Goal: Transaction & Acquisition: Purchase product/service

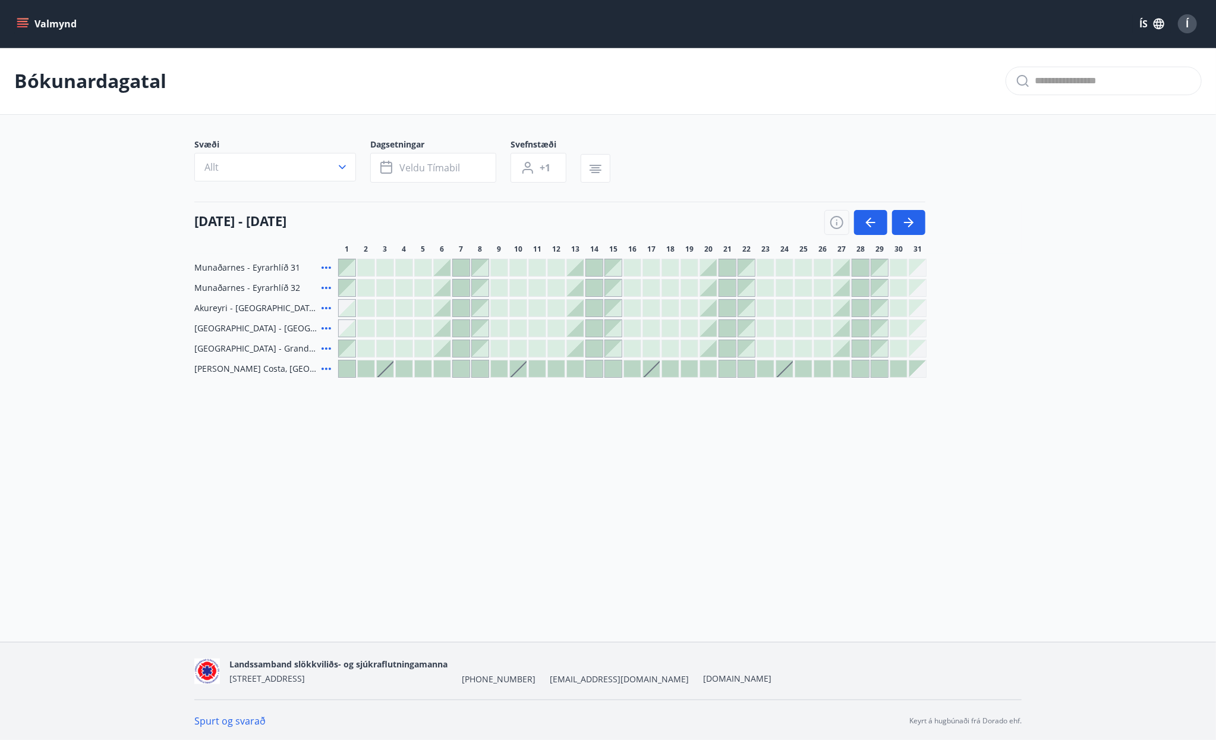
click at [27, 26] on icon "menu" at bounding box center [23, 24] width 12 height 12
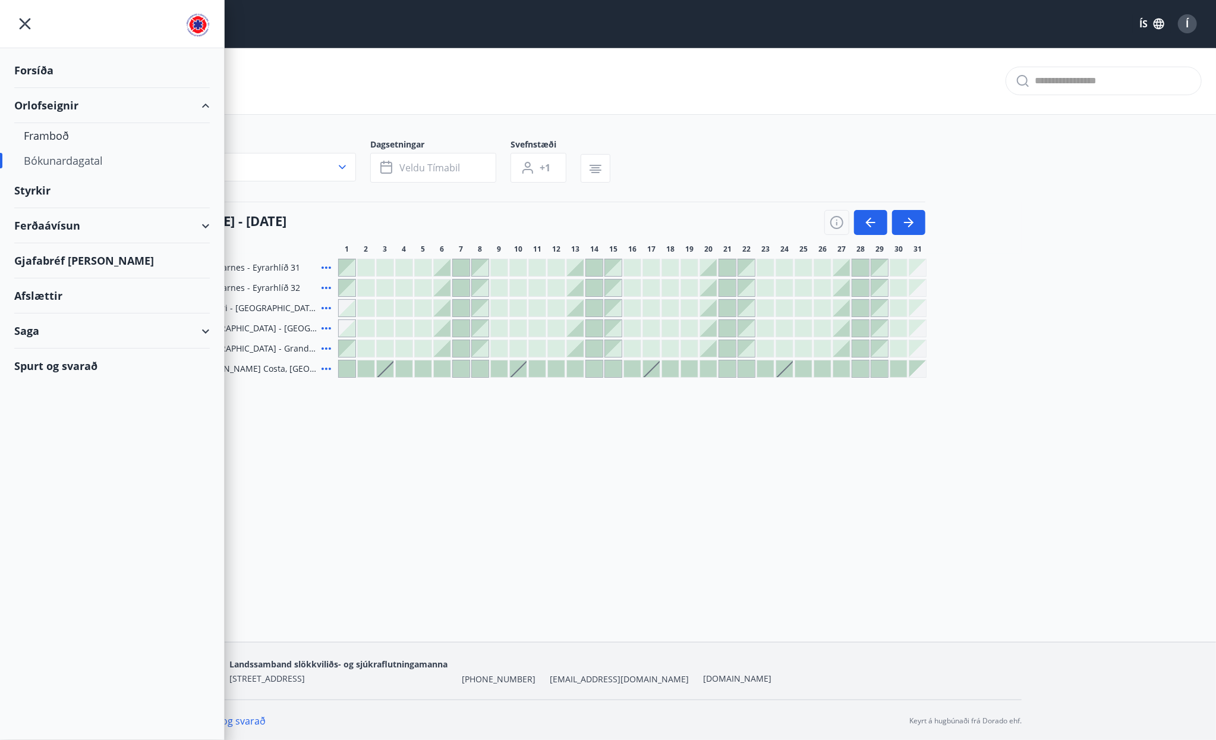
click at [49, 227] on div "Ferðaávísun" at bounding box center [112, 225] width 196 height 35
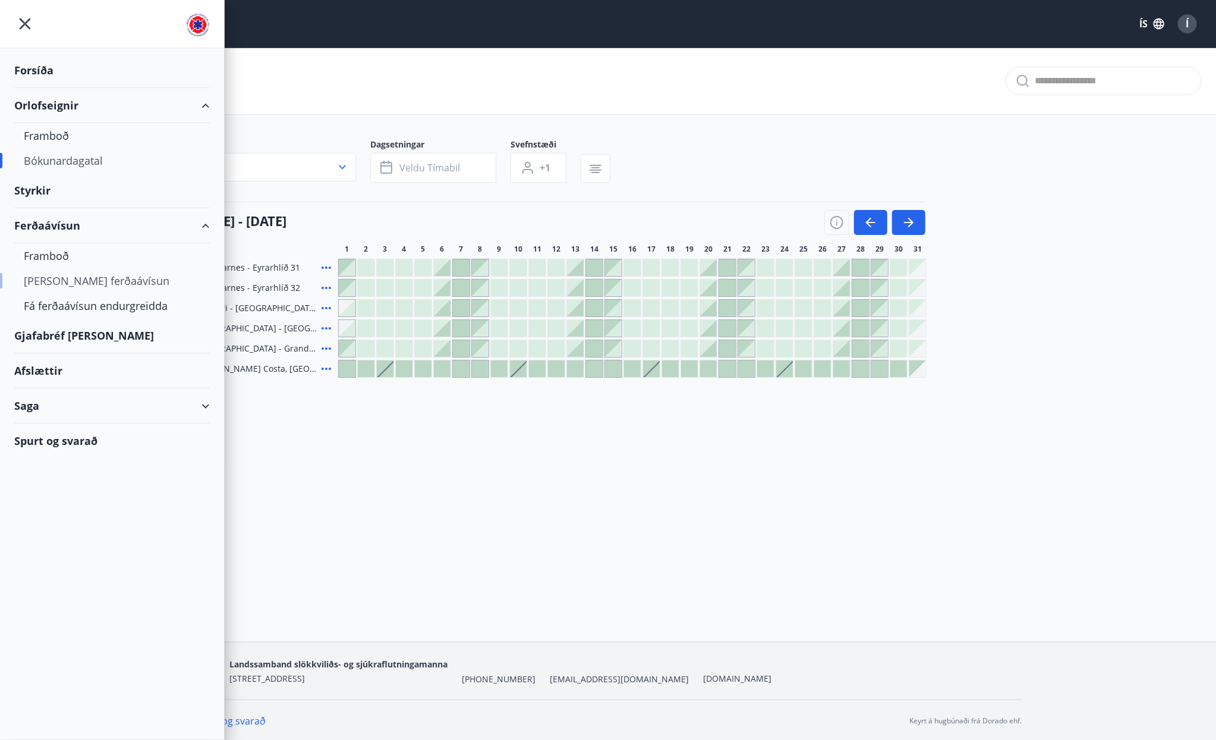
click at [78, 280] on div "[PERSON_NAME] ferðaávísun" at bounding box center [112, 280] width 177 height 25
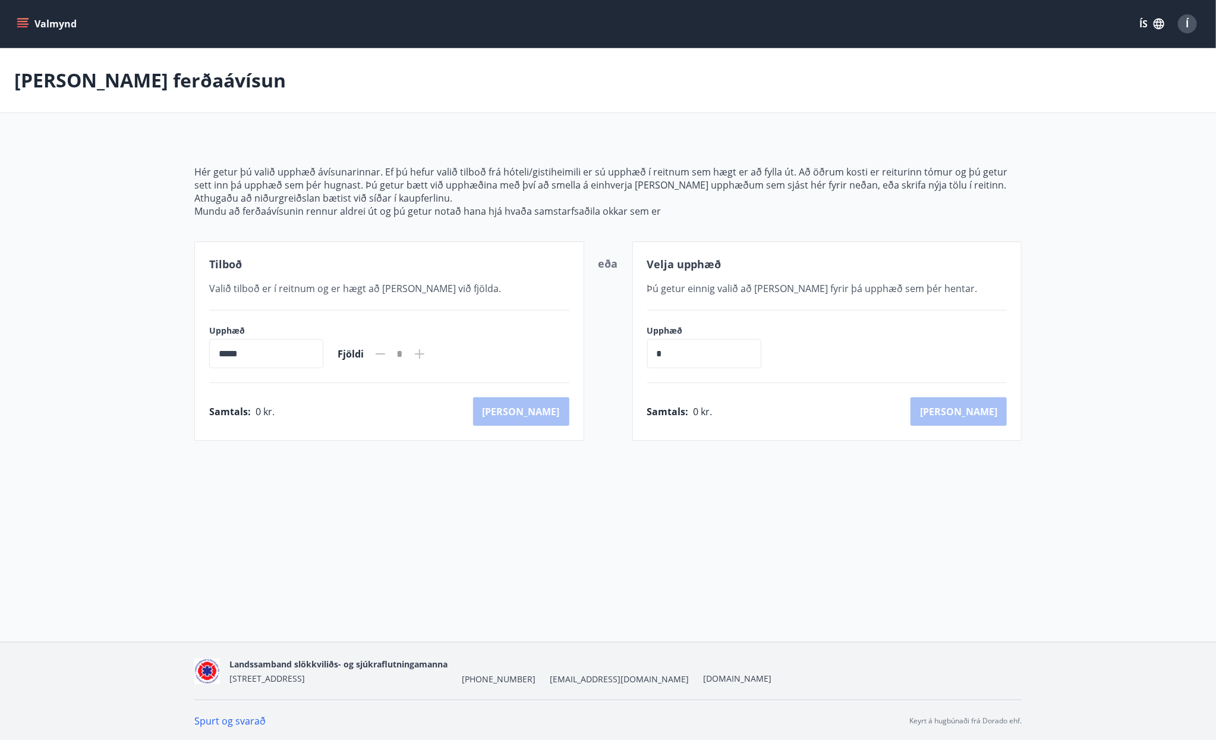
click at [18, 15] on button "Valmynd" at bounding box center [47, 23] width 67 height 21
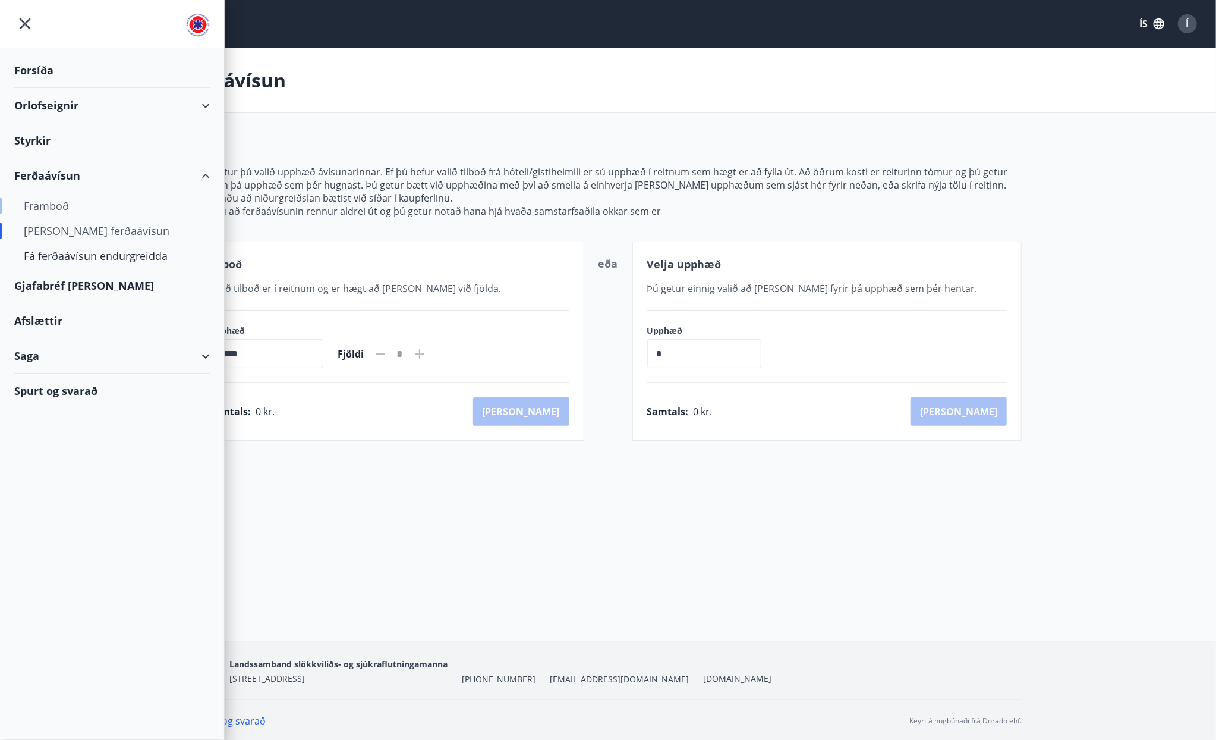
click at [58, 204] on div "Framboð" at bounding box center [112, 205] width 177 height 25
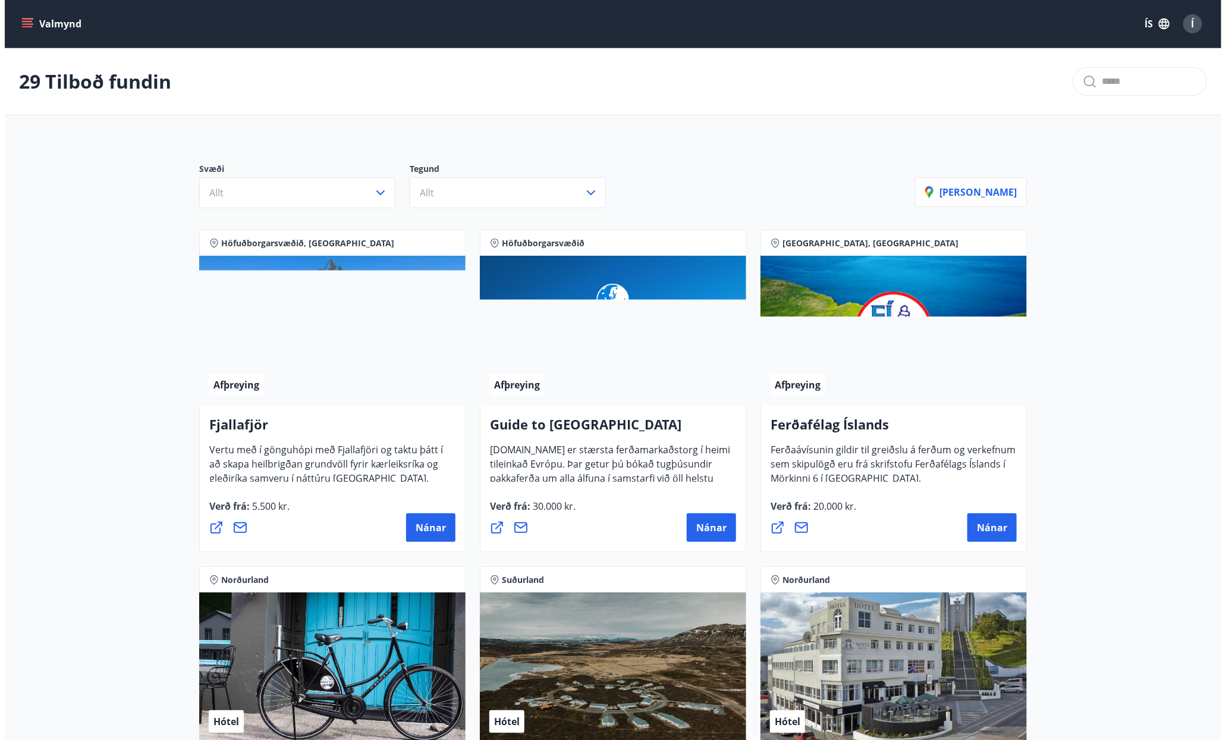
scroll to position [297, 0]
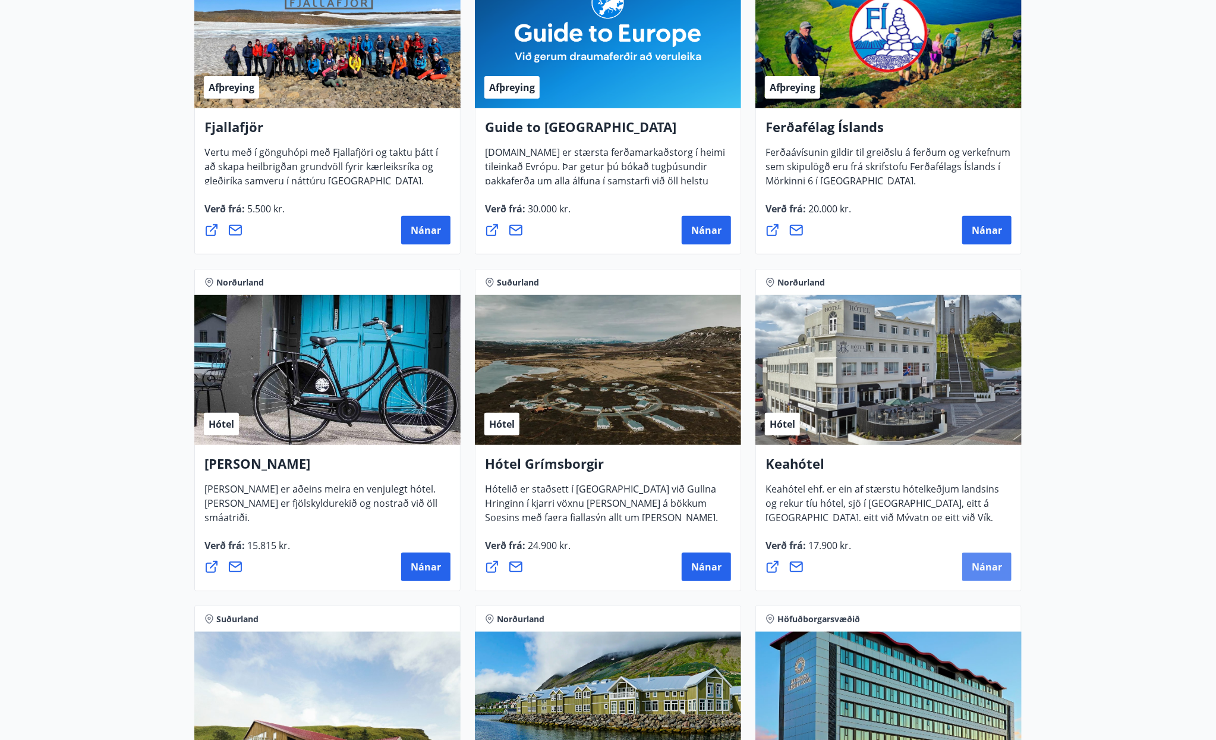
click at [983, 565] on span "Nánar" at bounding box center [987, 566] width 30 height 13
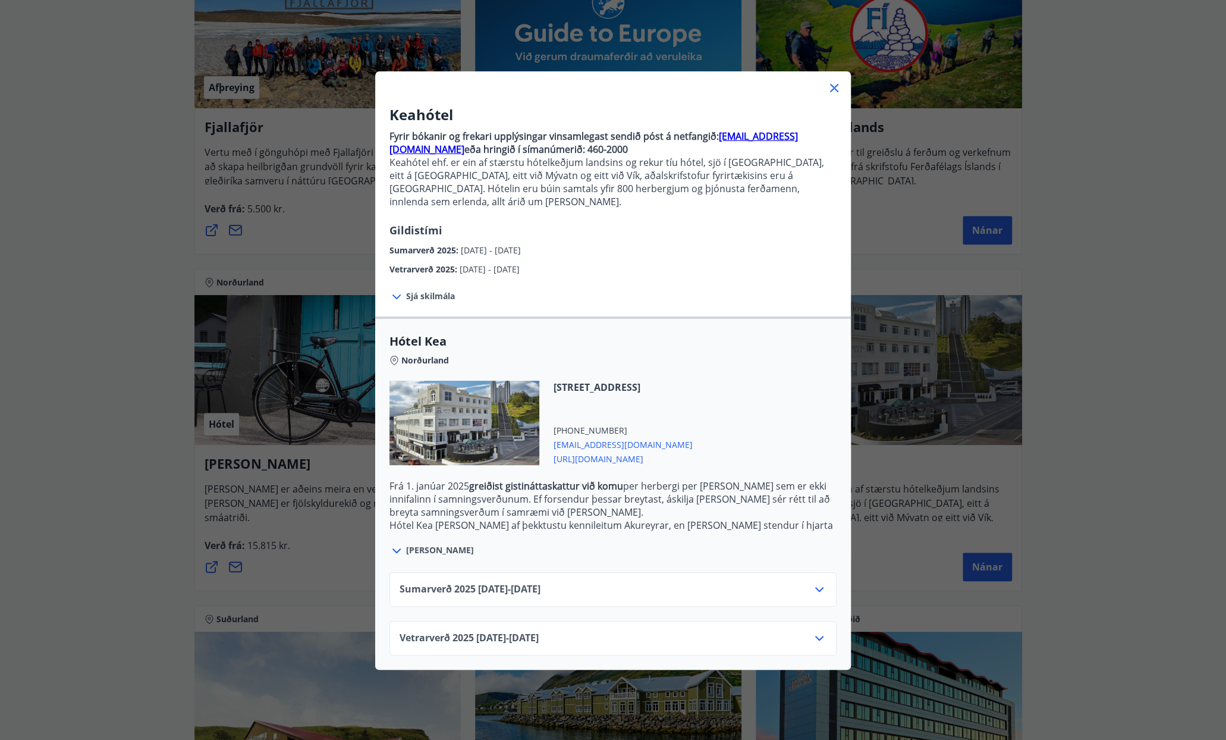
click at [812, 631] on icon at bounding box center [819, 638] width 14 height 14
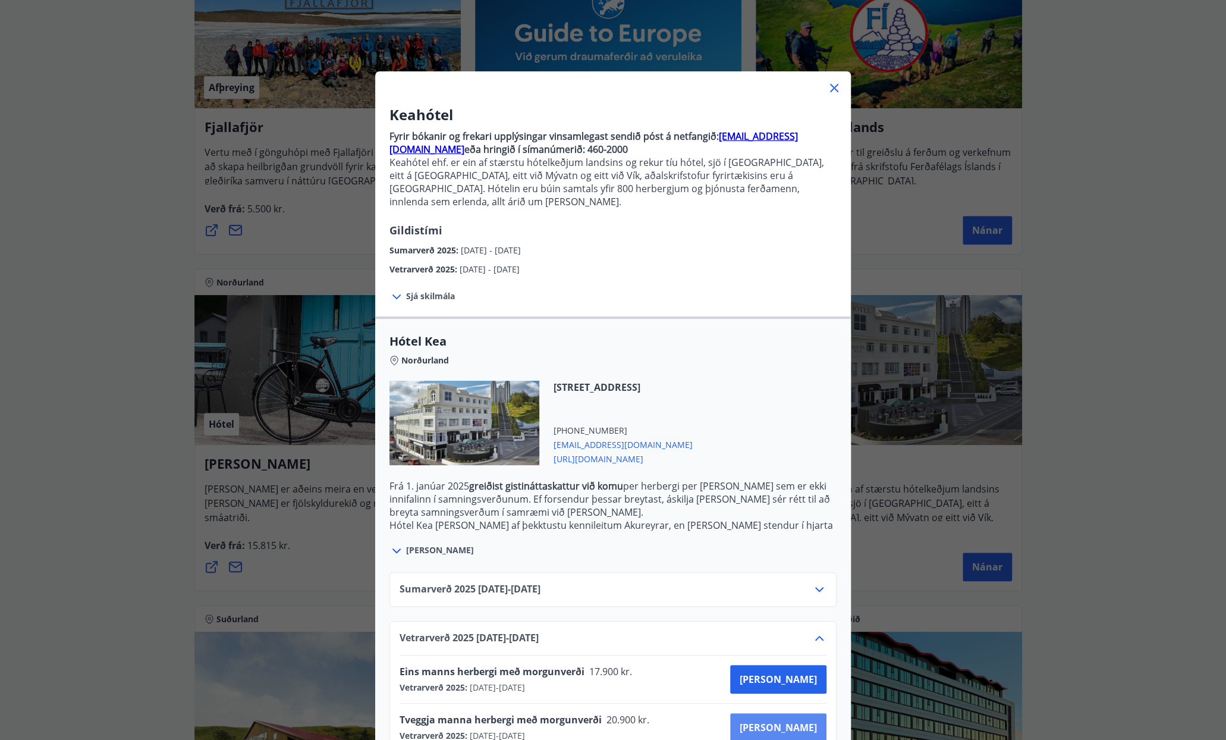
click at [801, 721] on span "[PERSON_NAME]" at bounding box center [778, 727] width 77 height 13
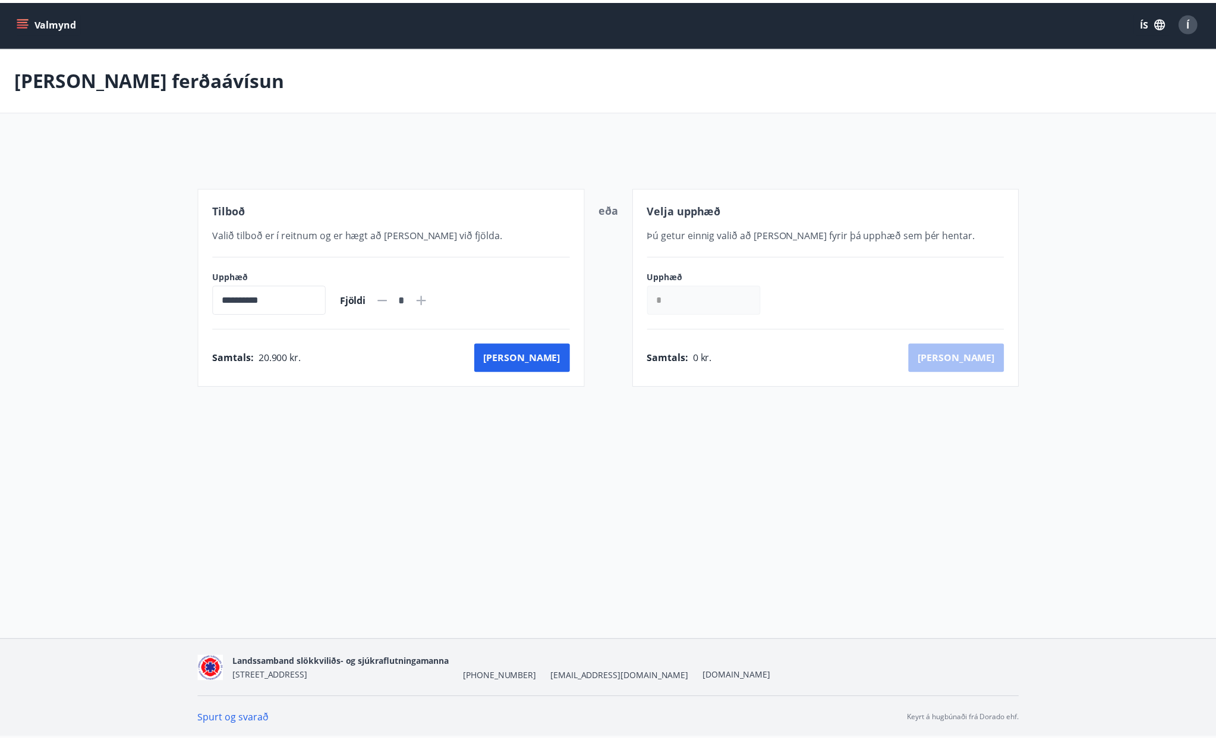
scroll to position [1, 0]
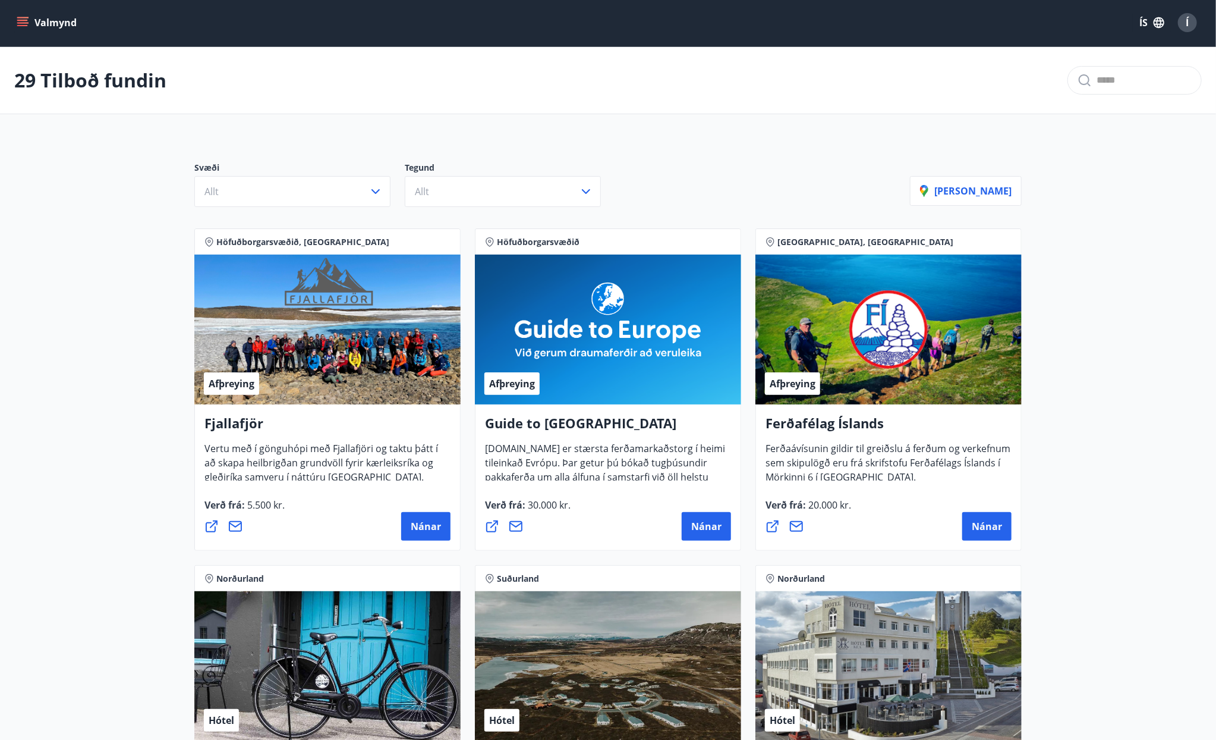
click at [21, 18] on icon "menu" at bounding box center [23, 17] width 13 height 1
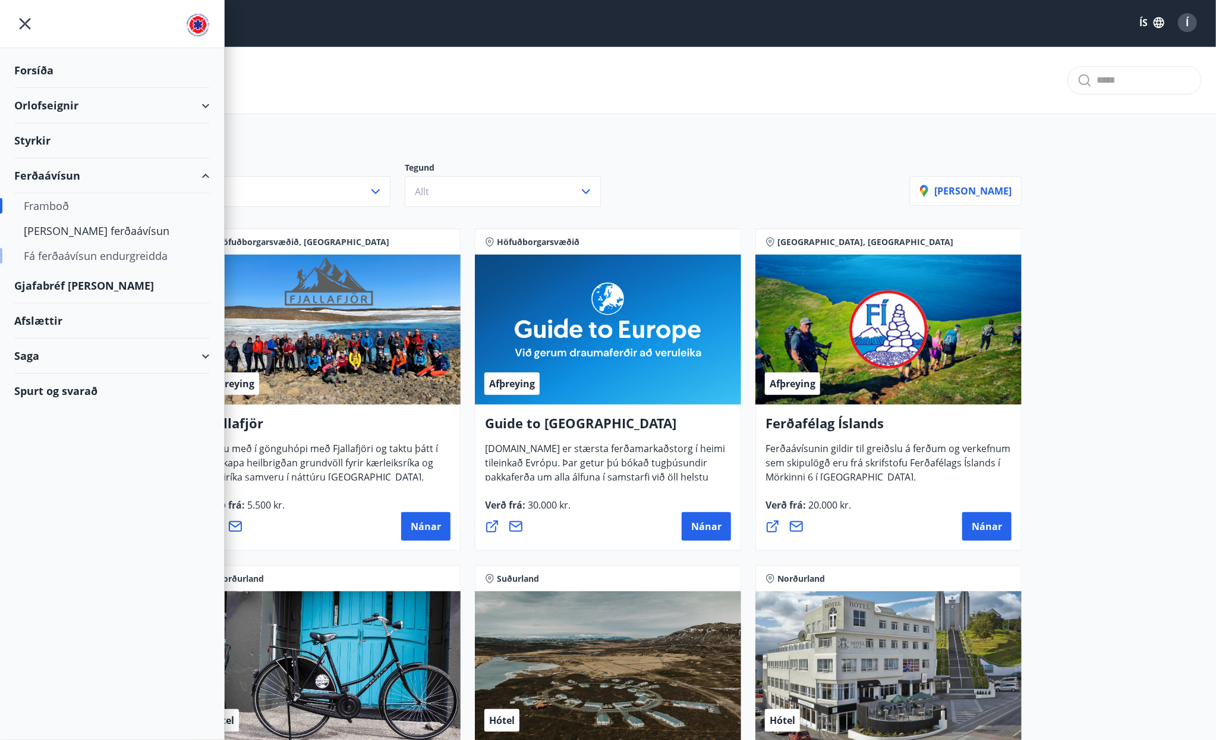
click at [76, 253] on div "Fá ferðaávísun endurgreidda" at bounding box center [112, 255] width 177 height 25
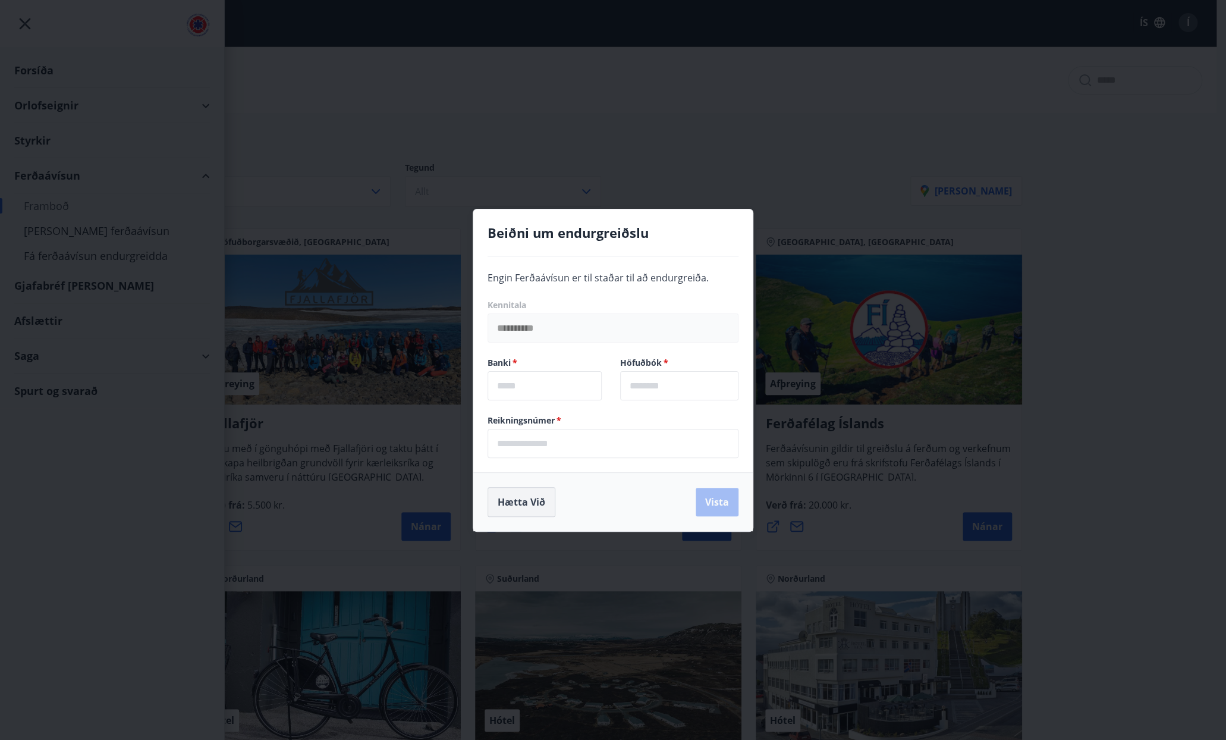
click at [515, 501] on button "Hætta við" at bounding box center [522, 502] width 68 height 30
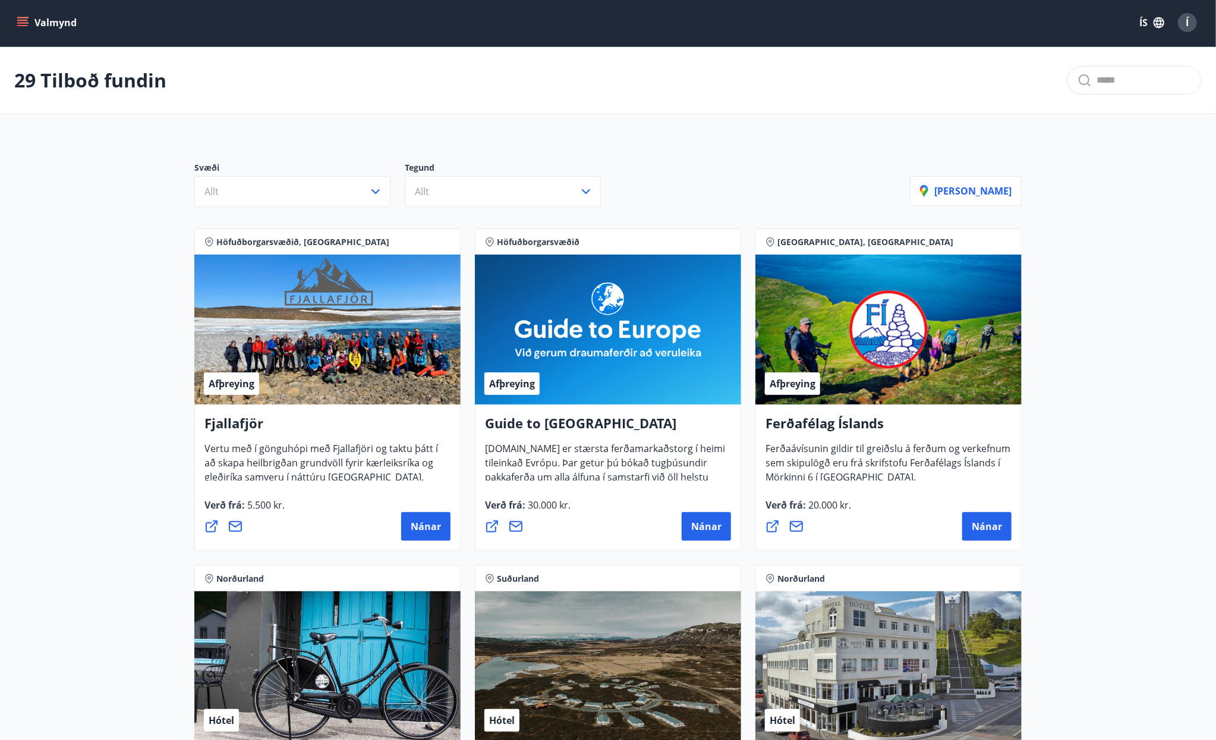
click at [27, 14] on button "Valmynd" at bounding box center [47, 22] width 67 height 21
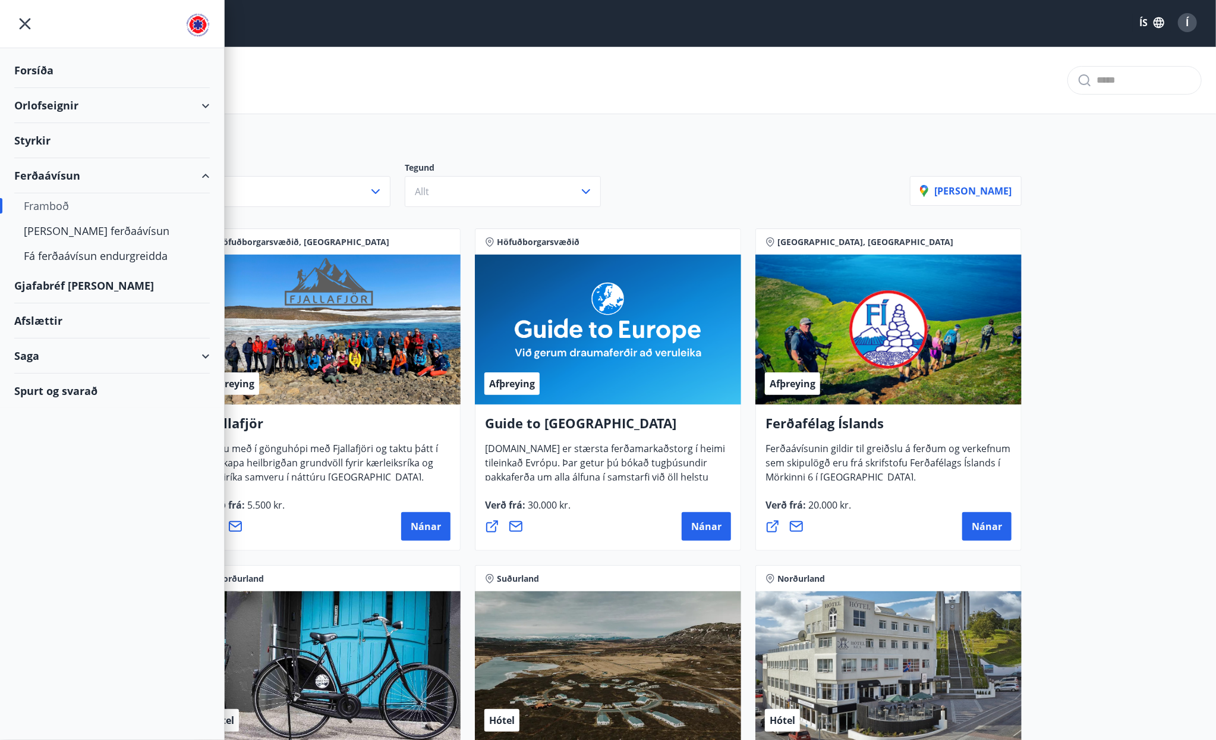
click at [57, 202] on div "Framboð" at bounding box center [112, 205] width 177 height 25
click at [61, 323] on div "Afslættir" at bounding box center [112, 320] width 196 height 35
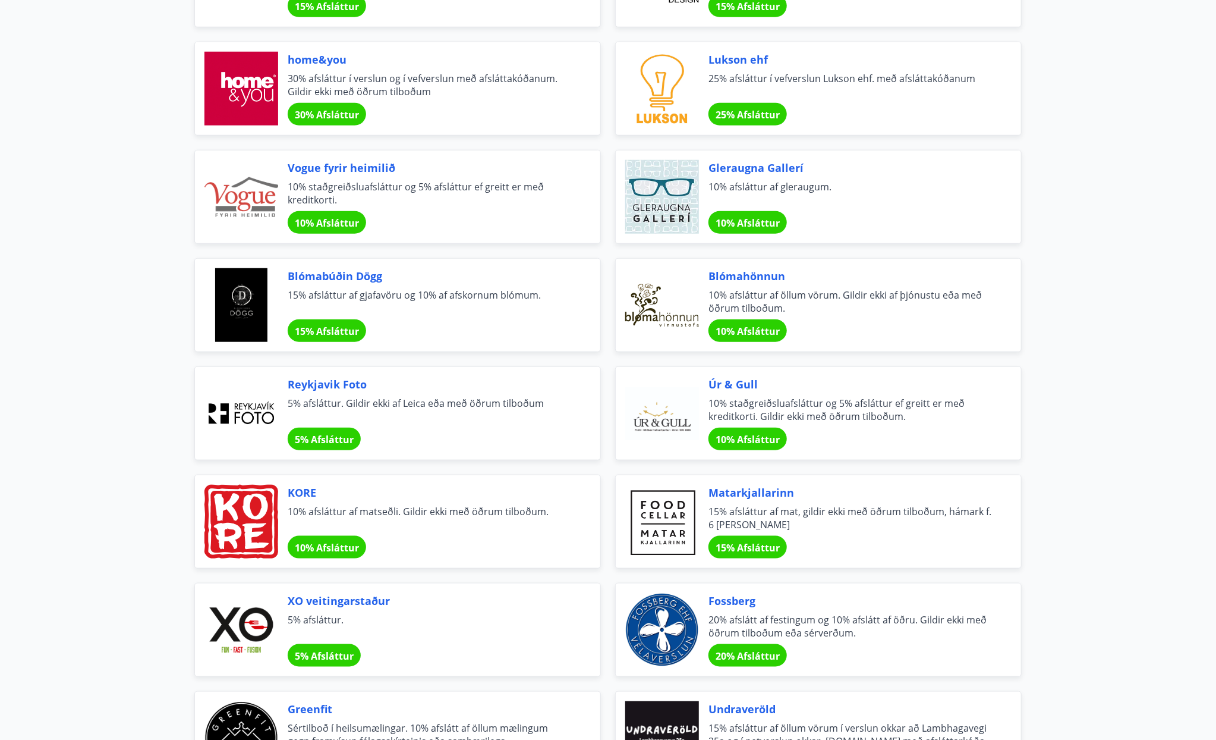
scroll to position [713, 0]
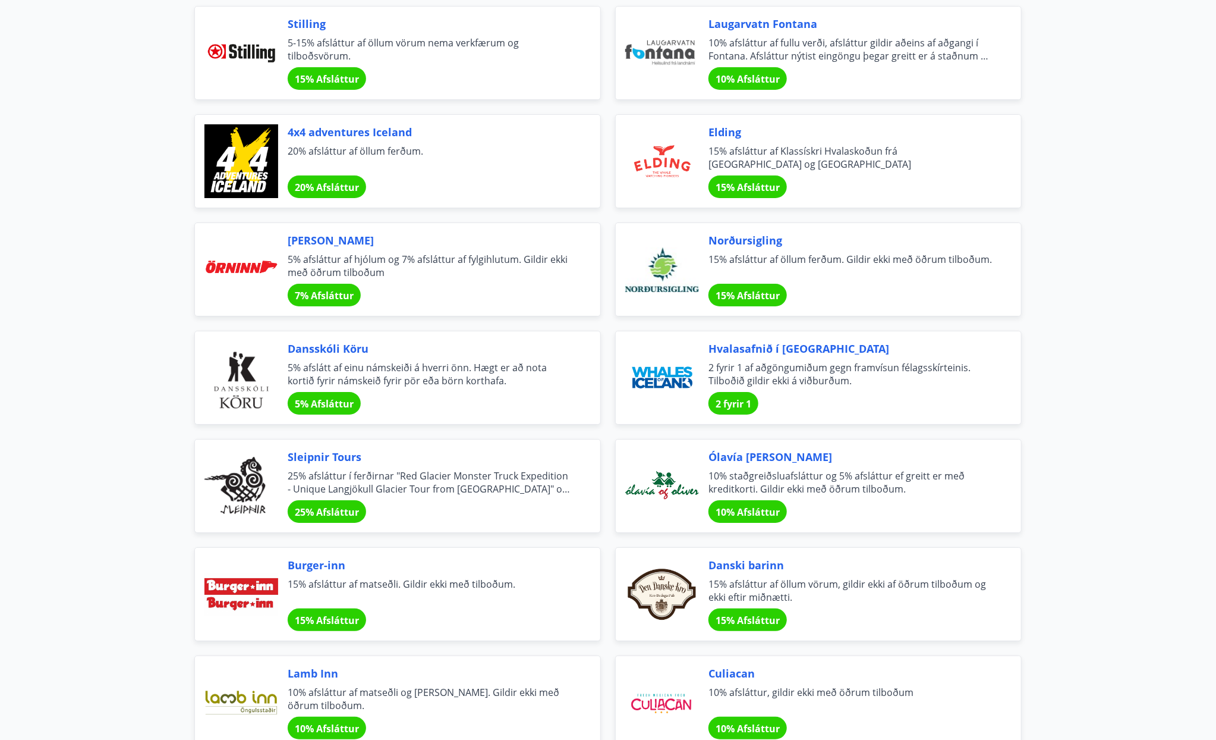
scroll to position [2973, 0]
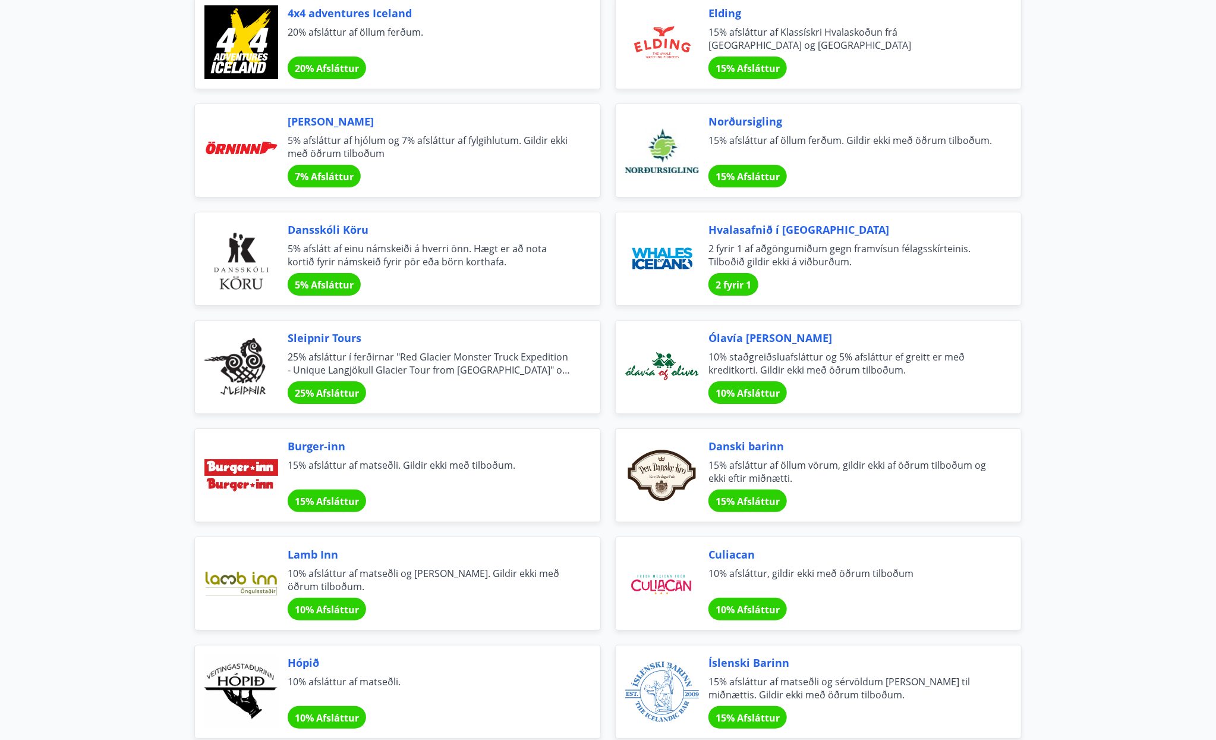
click at [747, 495] on span "15% Afsláttur" at bounding box center [748, 501] width 64 height 13
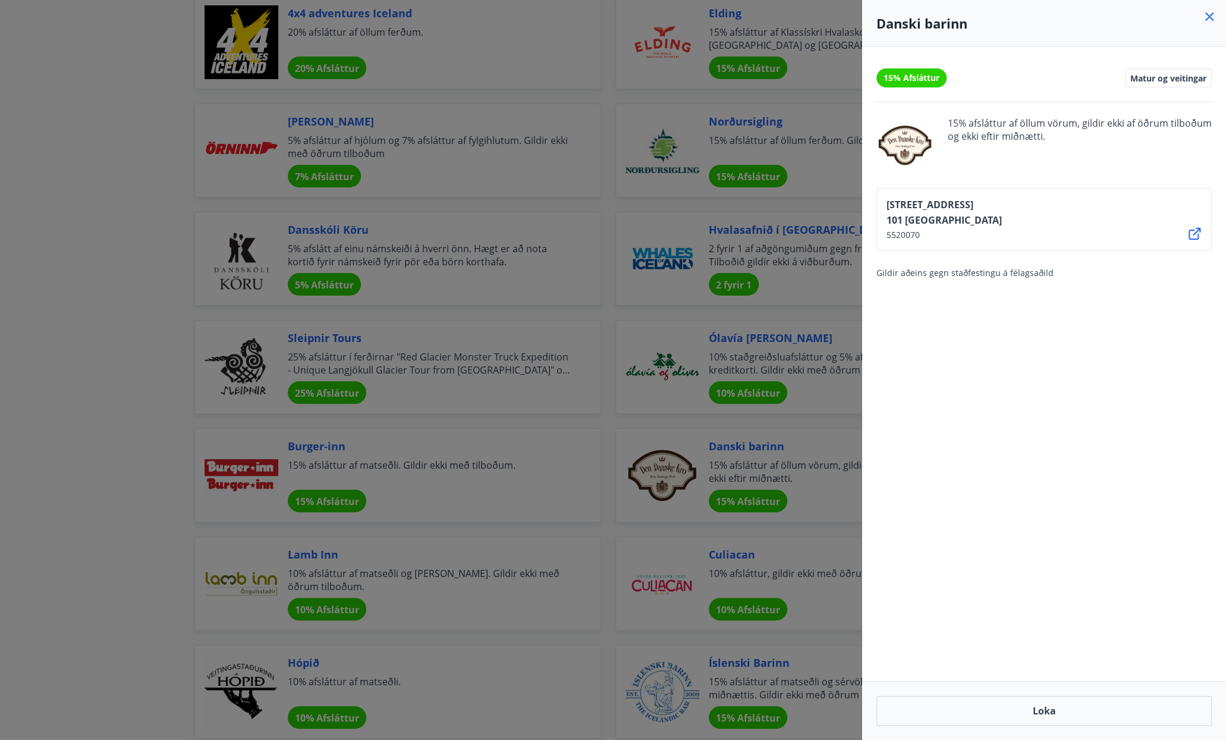
click at [1212, 13] on icon at bounding box center [1209, 16] width 8 height 8
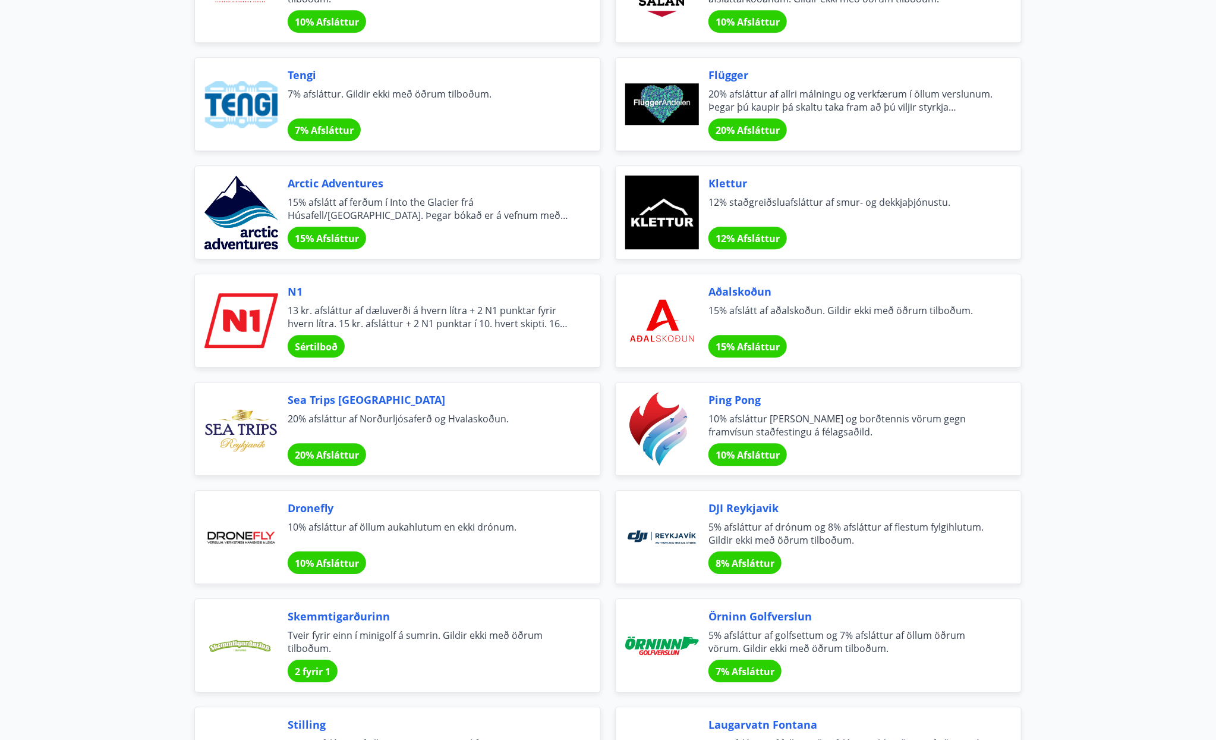
scroll to position [2094, 0]
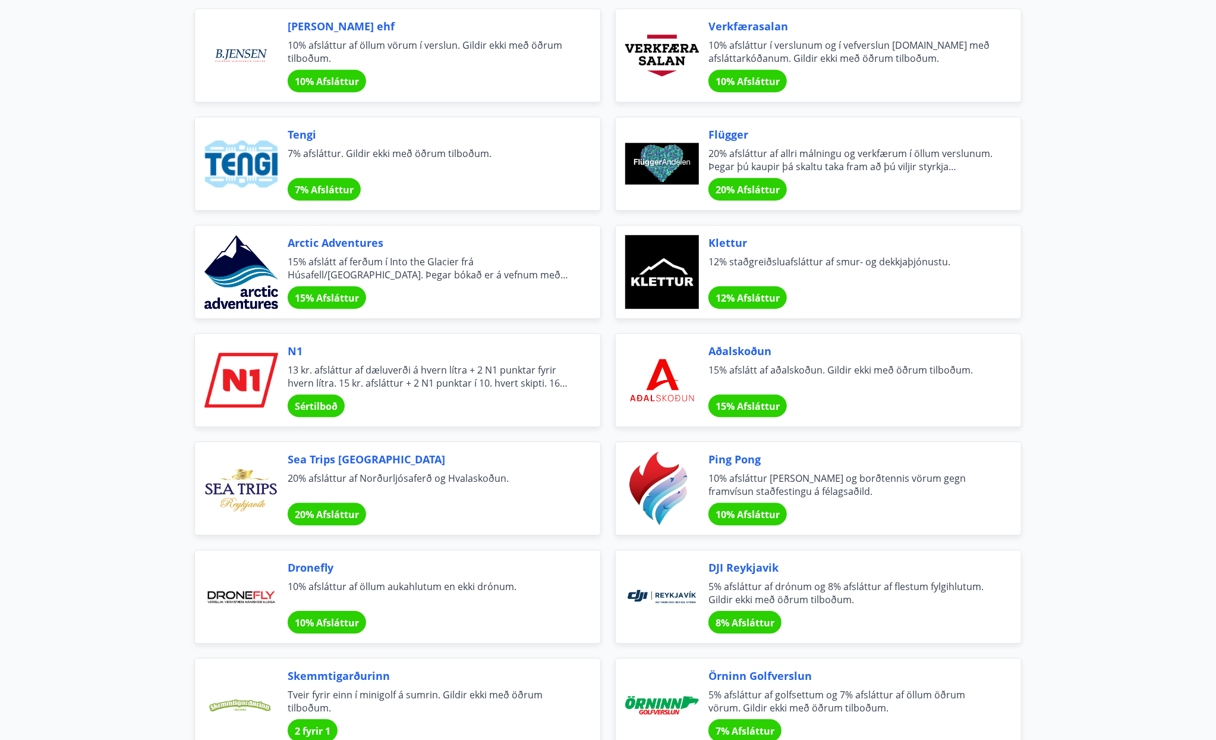
click at [1142, 380] on main "Afslættir Félagsmenn njóta veglegra tilboða og sérkjara hjá fyrirtækjum og sams…" at bounding box center [608, 110] width 1216 height 4312
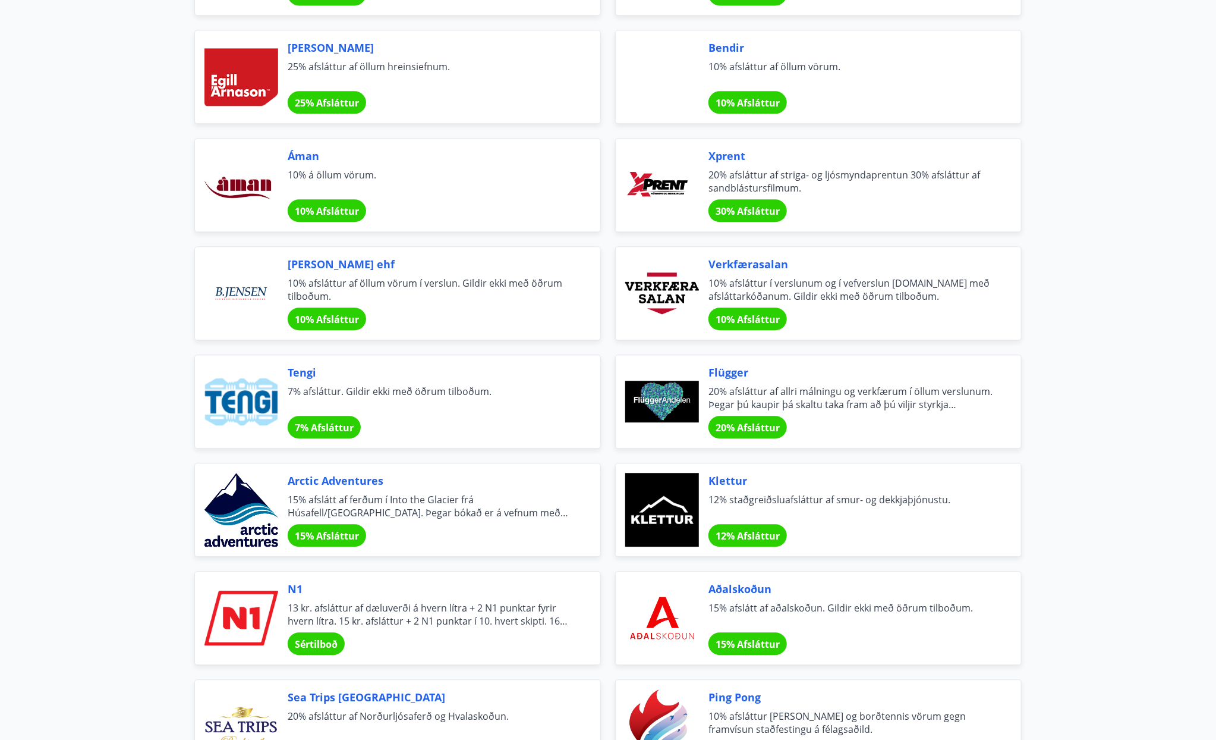
scroll to position [1797, 0]
